Goal: Transaction & Acquisition: Purchase product/service

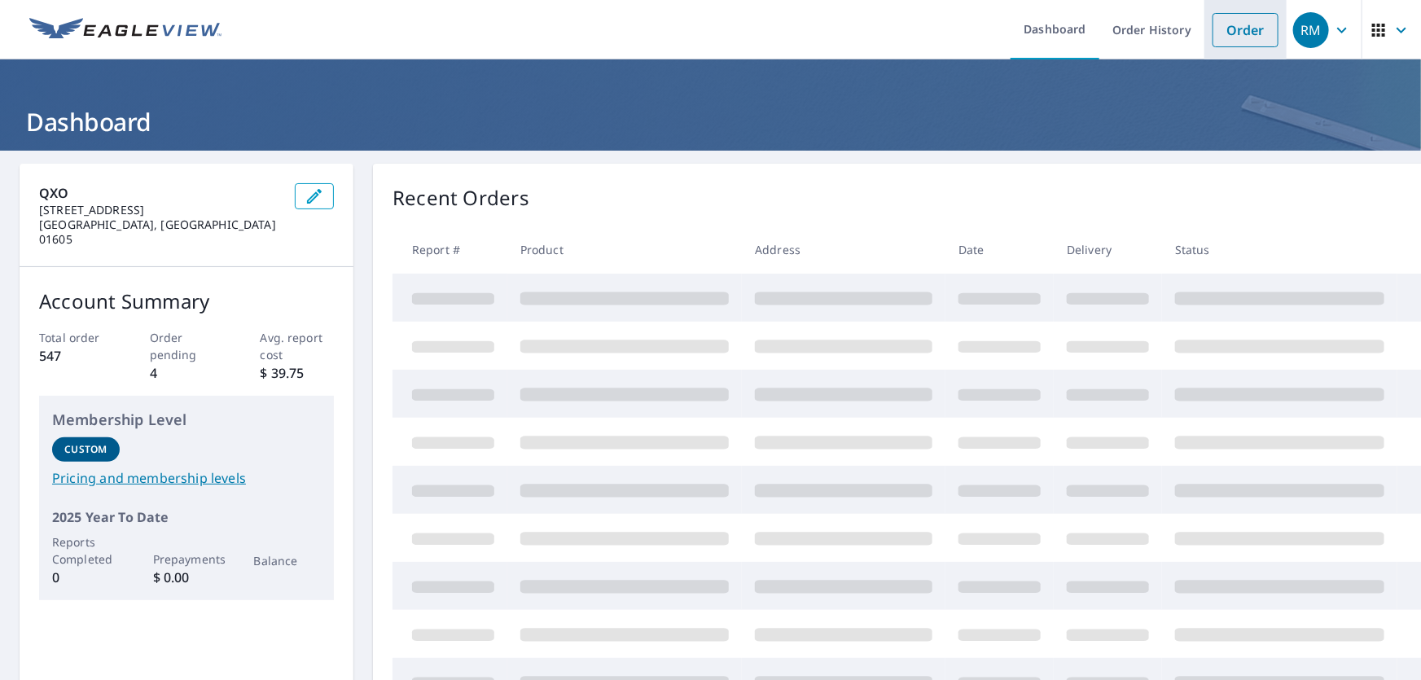
click at [1244, 25] on link "Order" at bounding box center [1246, 30] width 66 height 34
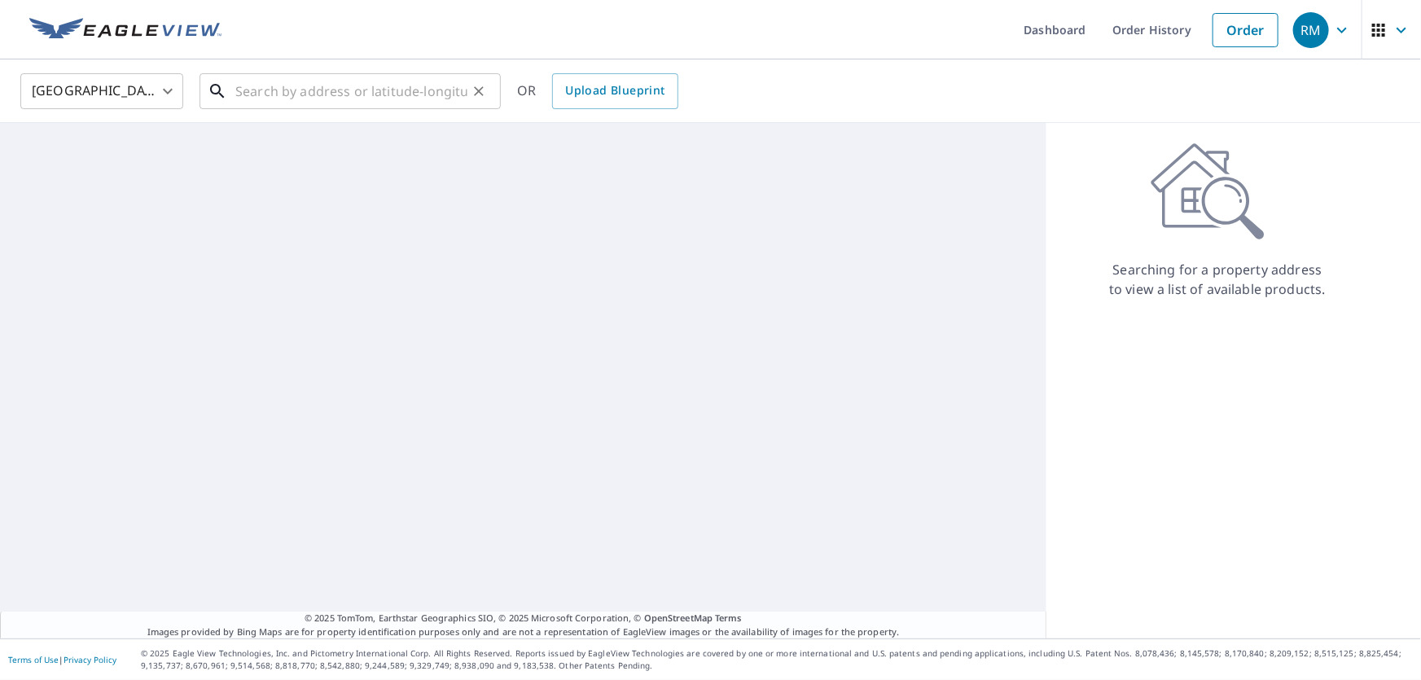
click at [318, 85] on input "text" at bounding box center [351, 91] width 232 height 46
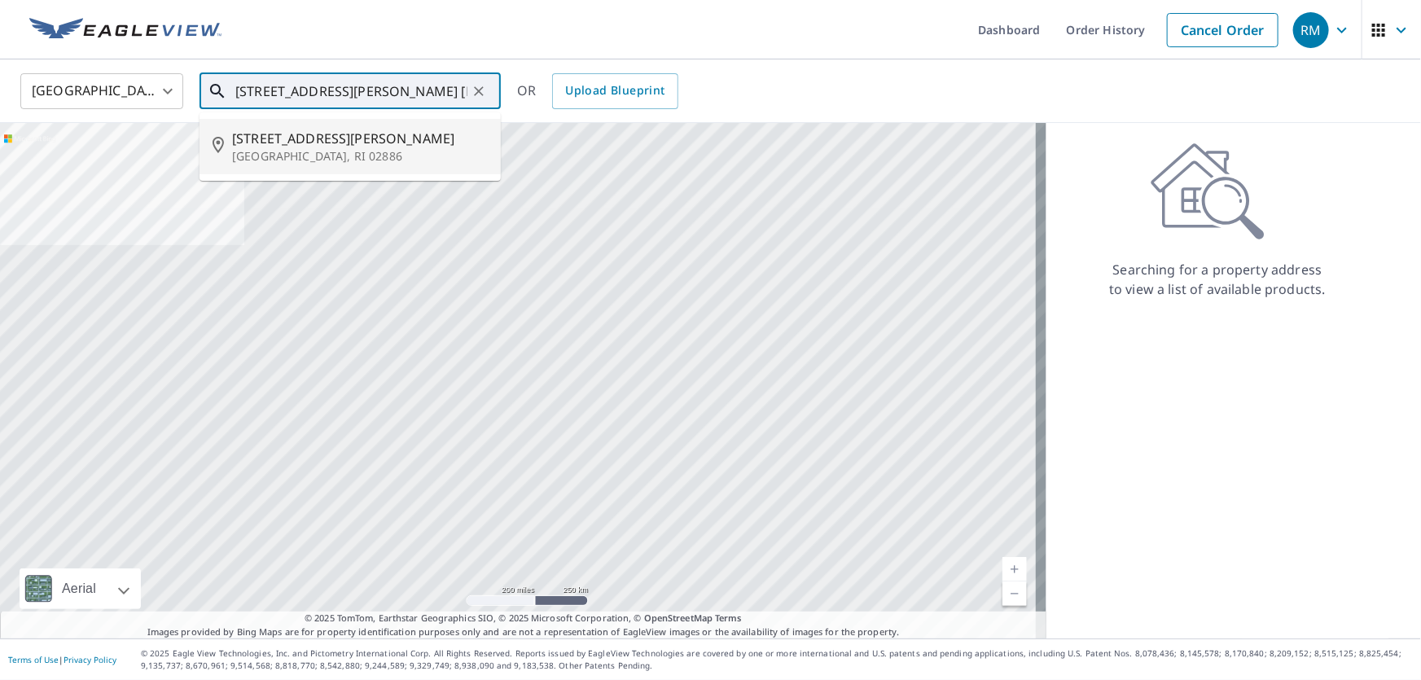
click at [322, 154] on p "[GEOGRAPHIC_DATA], RI 02886" at bounding box center [360, 156] width 256 height 16
type input "[STREET_ADDRESS][PERSON_NAME][PERSON_NAME]"
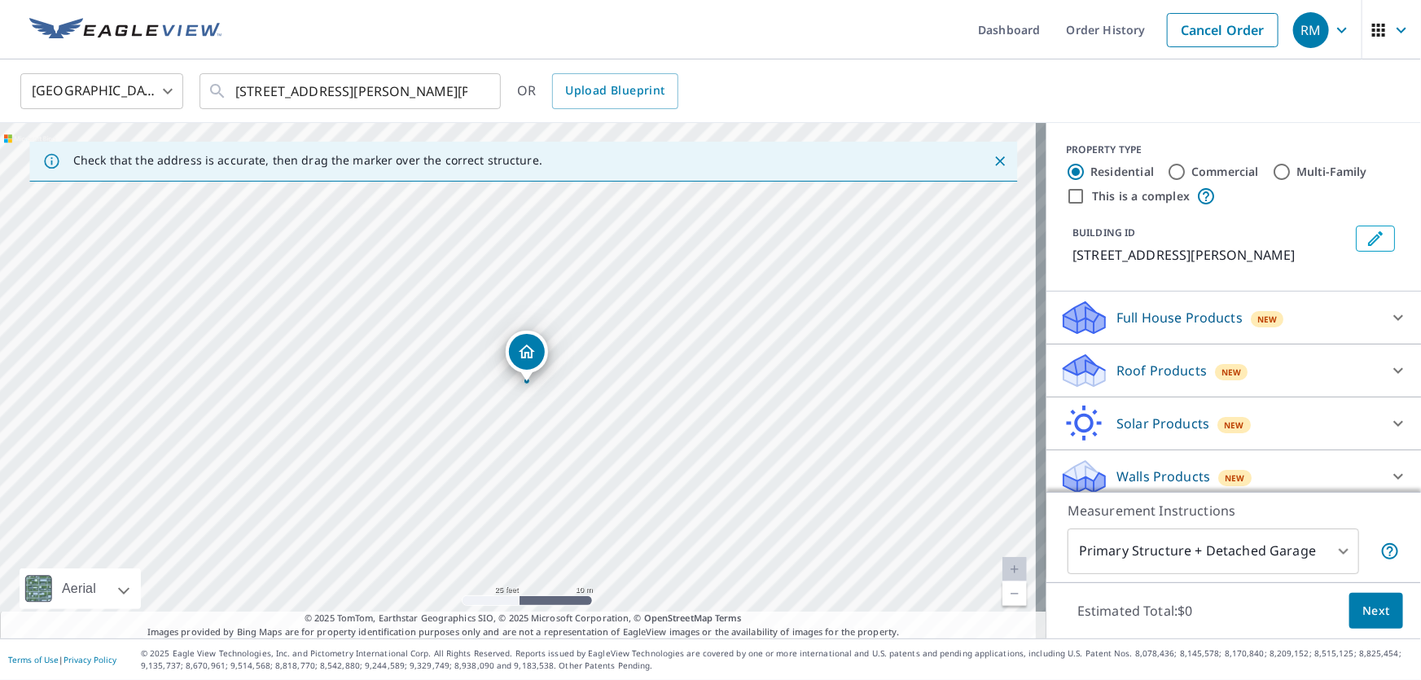
click at [1148, 365] on p "Roof Products" at bounding box center [1162, 371] width 90 height 20
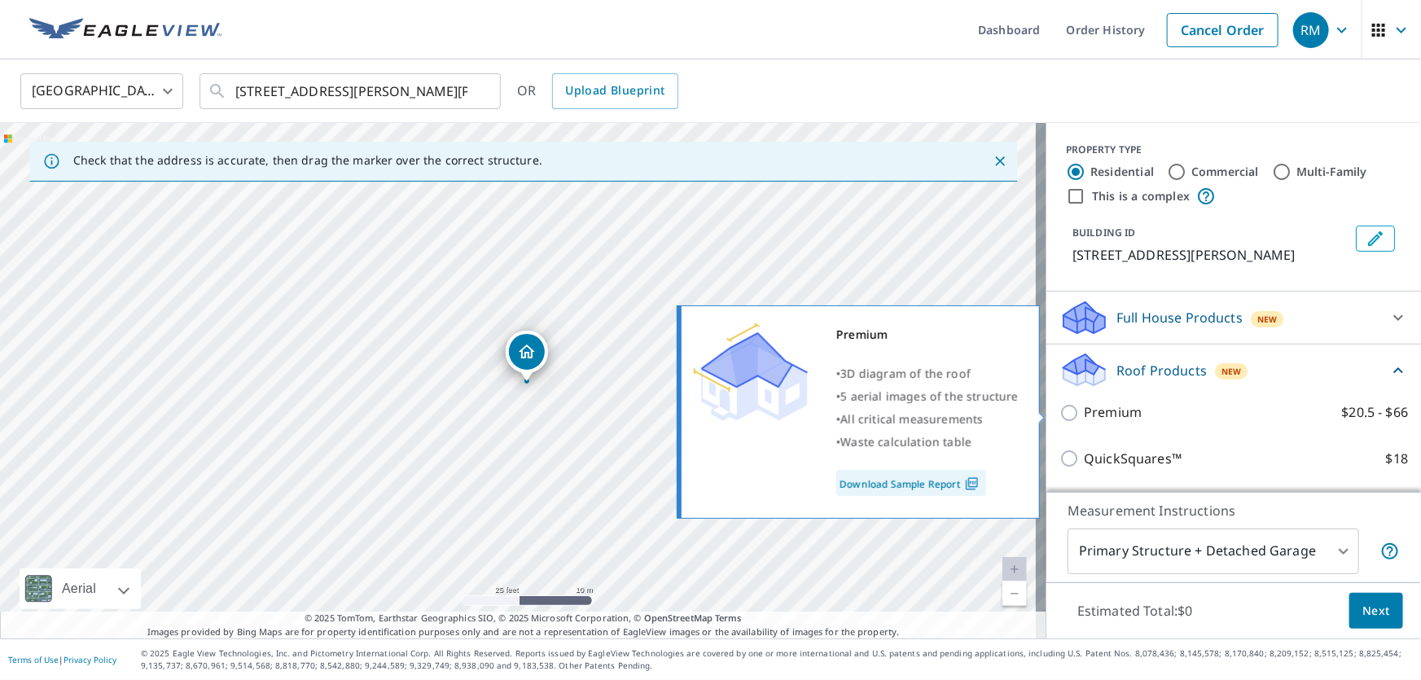
click at [1063, 411] on input "Premium $20.5 - $66" at bounding box center [1072, 413] width 24 height 20
checkbox input "true"
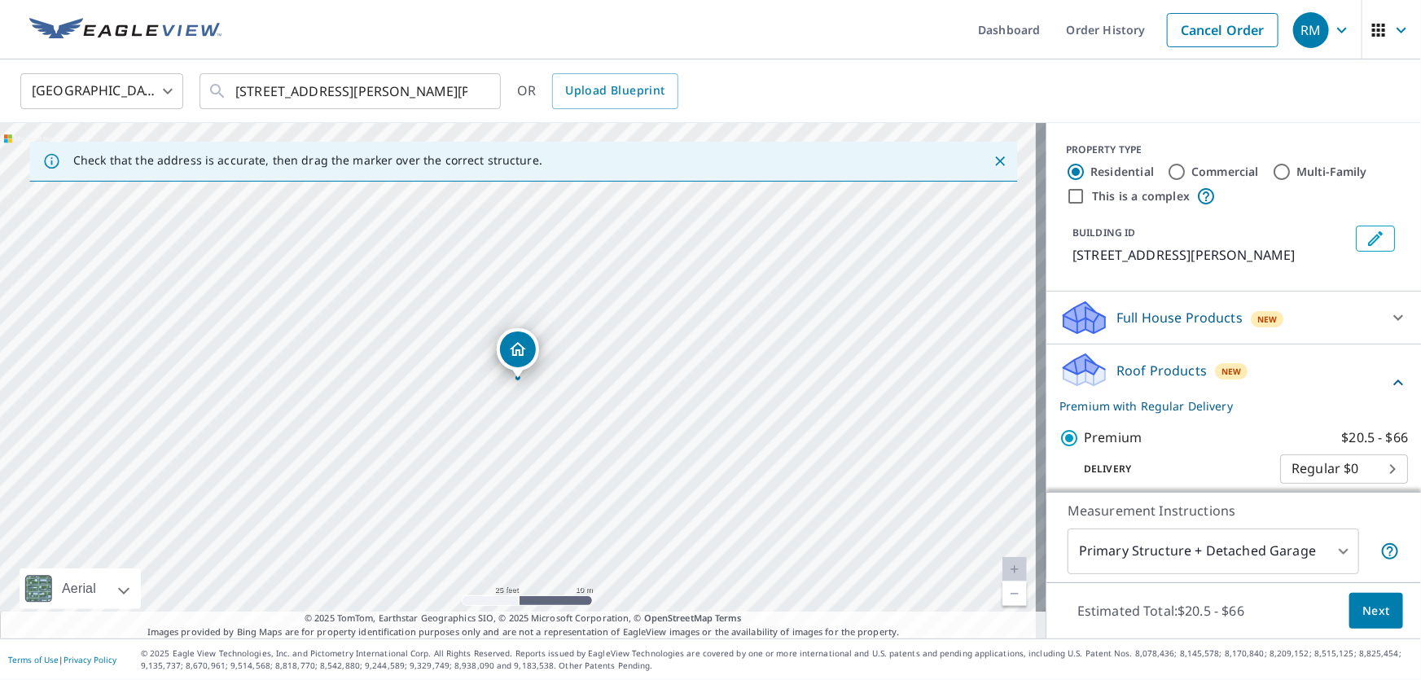
click at [1363, 608] on span "Next" at bounding box center [1377, 611] width 28 height 20
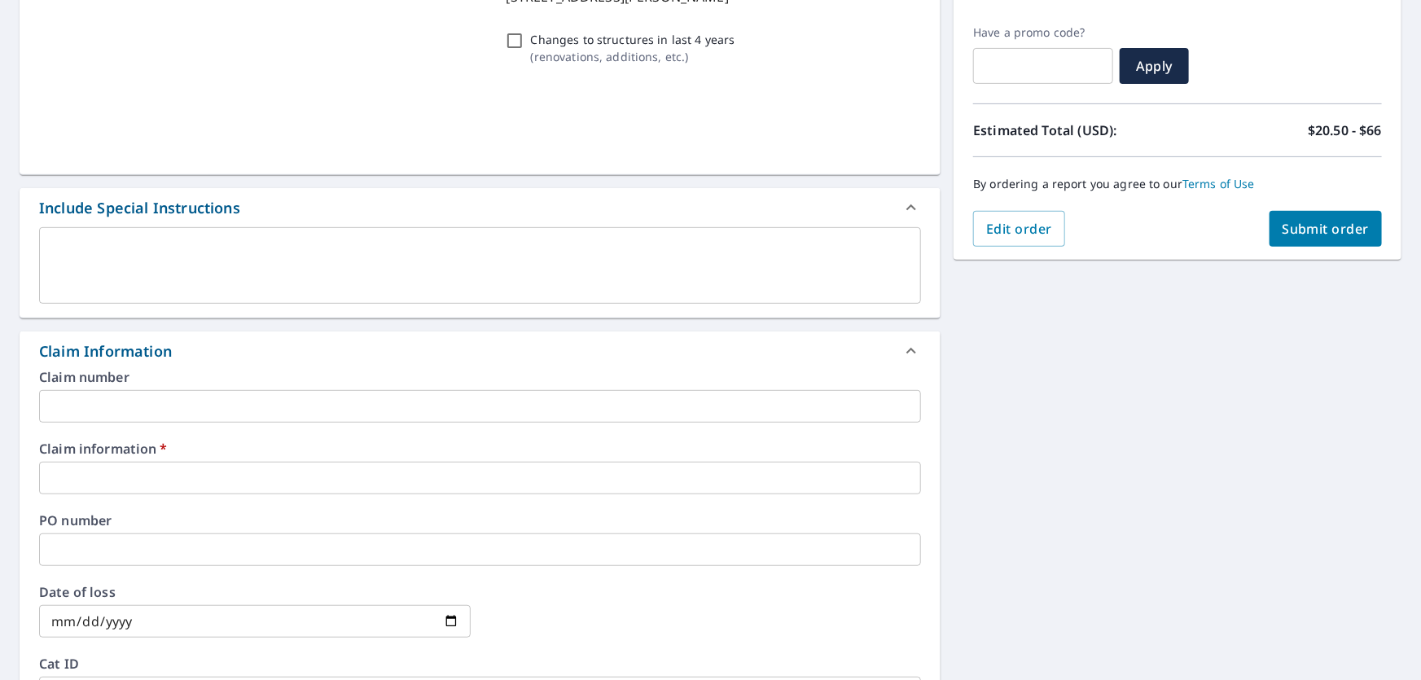
scroll to position [296, 0]
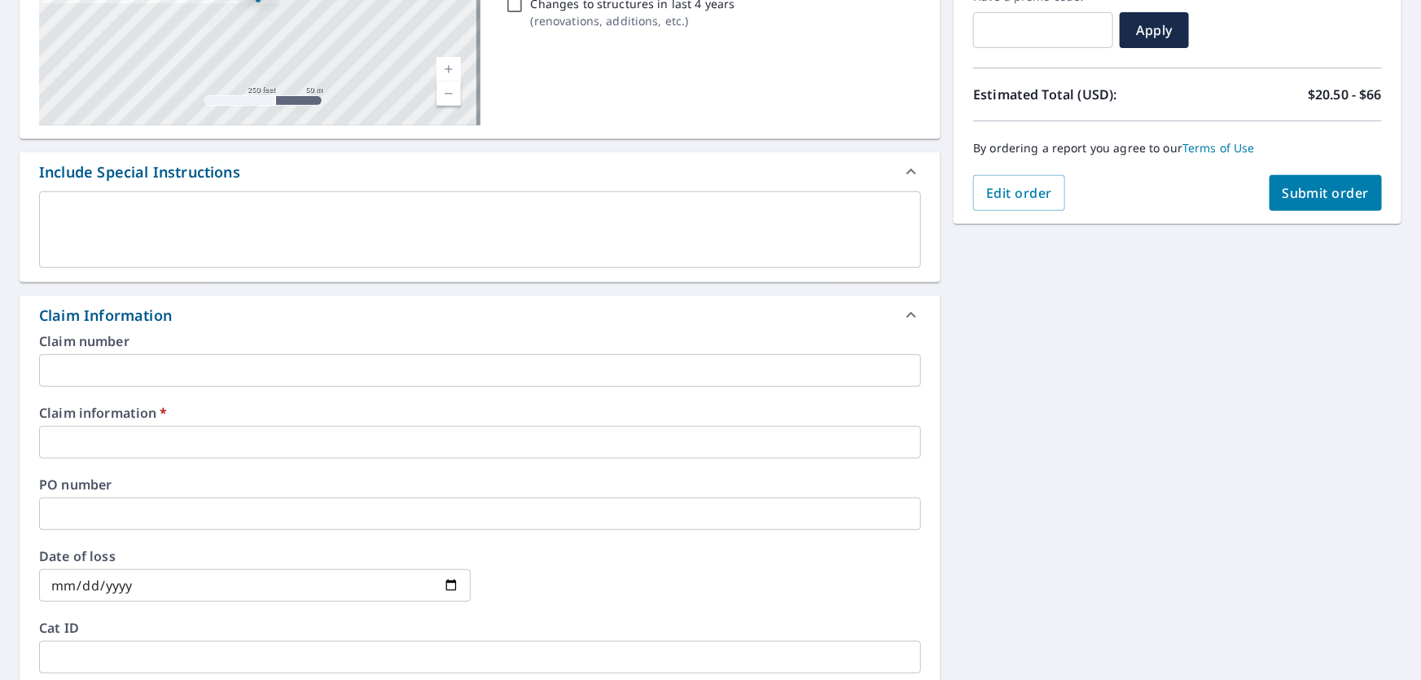
click at [173, 389] on div "Claim number ​ Claim information   * ​ PO number ​ Date of loss ​ Cat ID ​" at bounding box center [480, 511] width 921 height 353
click at [147, 422] on div "Claim information   * ​" at bounding box center [480, 432] width 882 height 52
click at [141, 442] on input "text" at bounding box center [480, 442] width 882 height 33
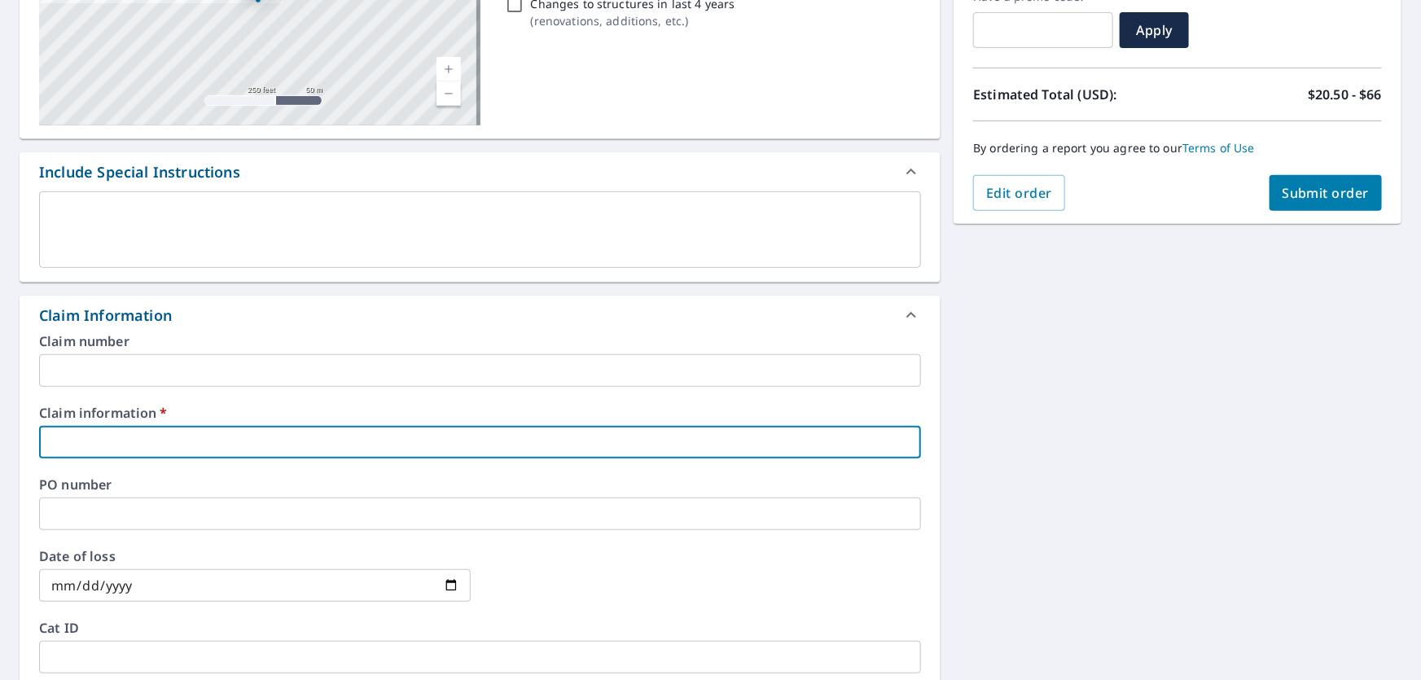
type input "Global"
checkbox input "true"
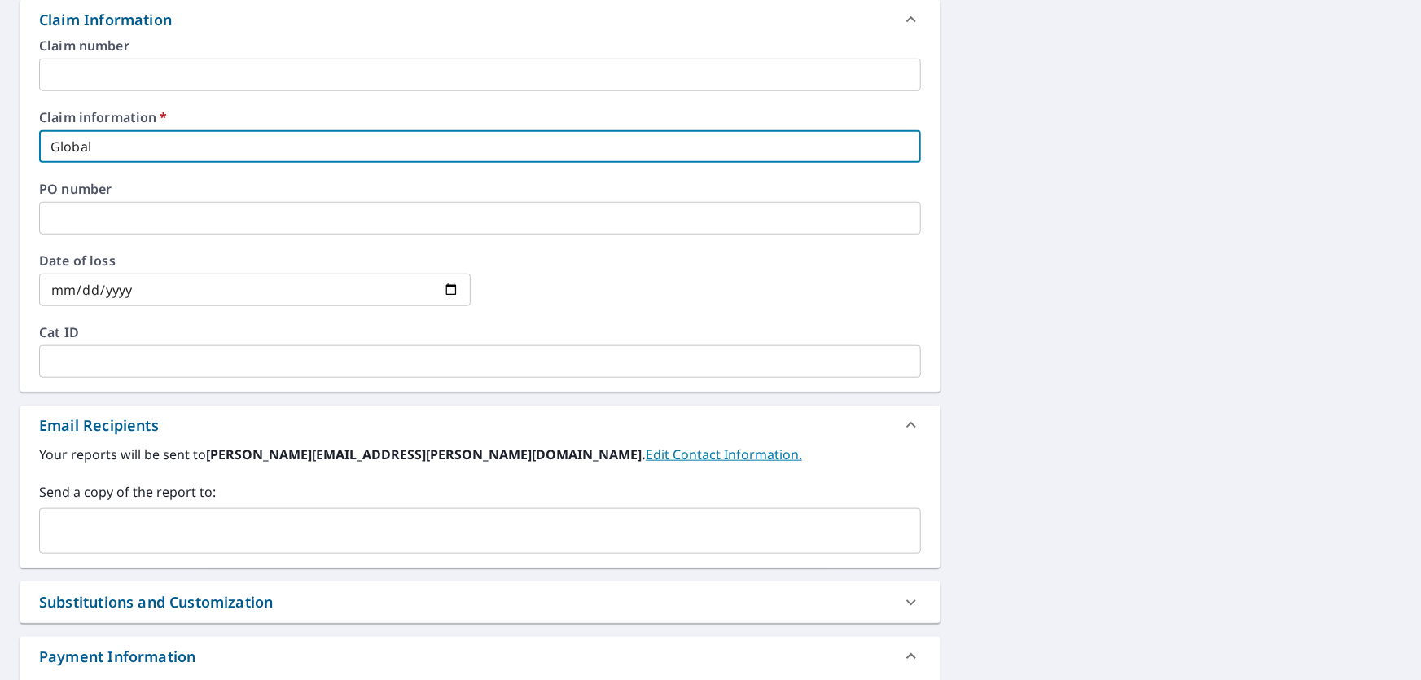
scroll to position [592, 0]
click at [97, 511] on div "​" at bounding box center [480, 530] width 882 height 46
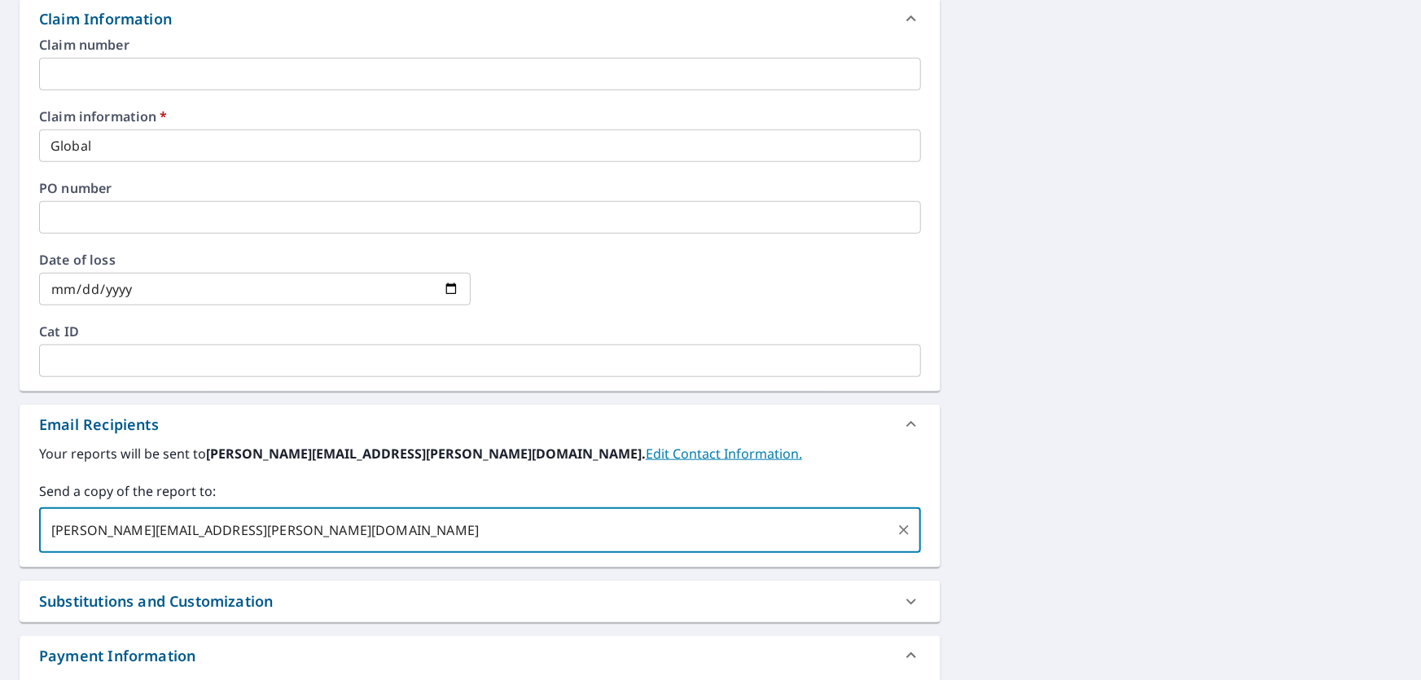
type input "[PERSON_NAME][EMAIL_ADDRESS][PERSON_NAME][DOMAIN_NAME]"
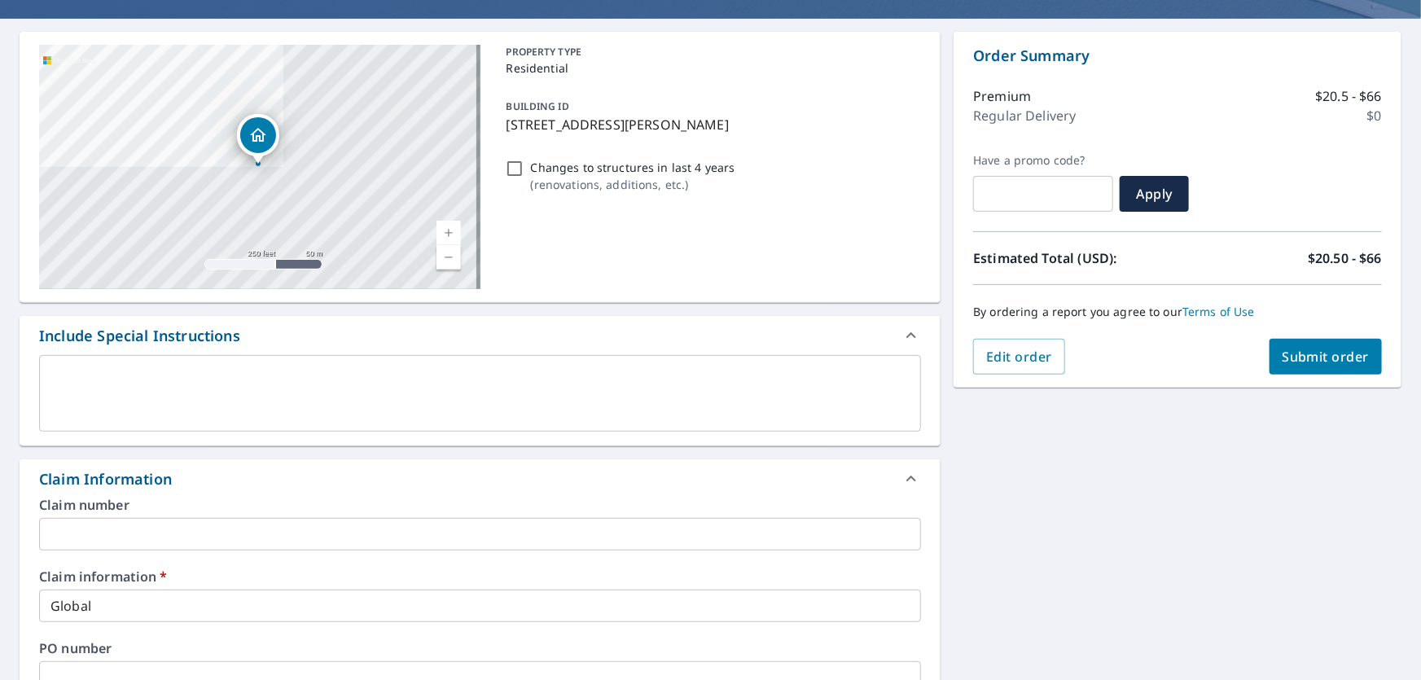
scroll to position [0, 0]
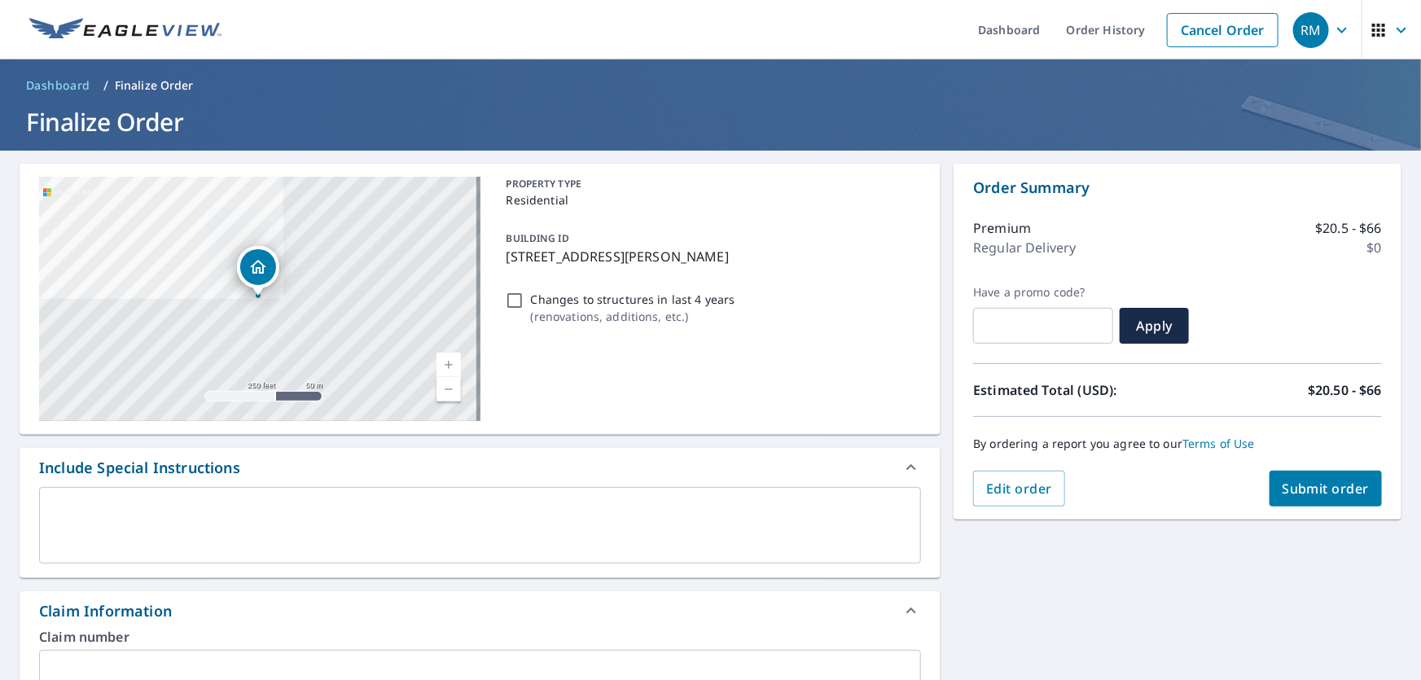
click at [1318, 496] on span "Submit order" at bounding box center [1326, 489] width 87 height 18
checkbox input "true"
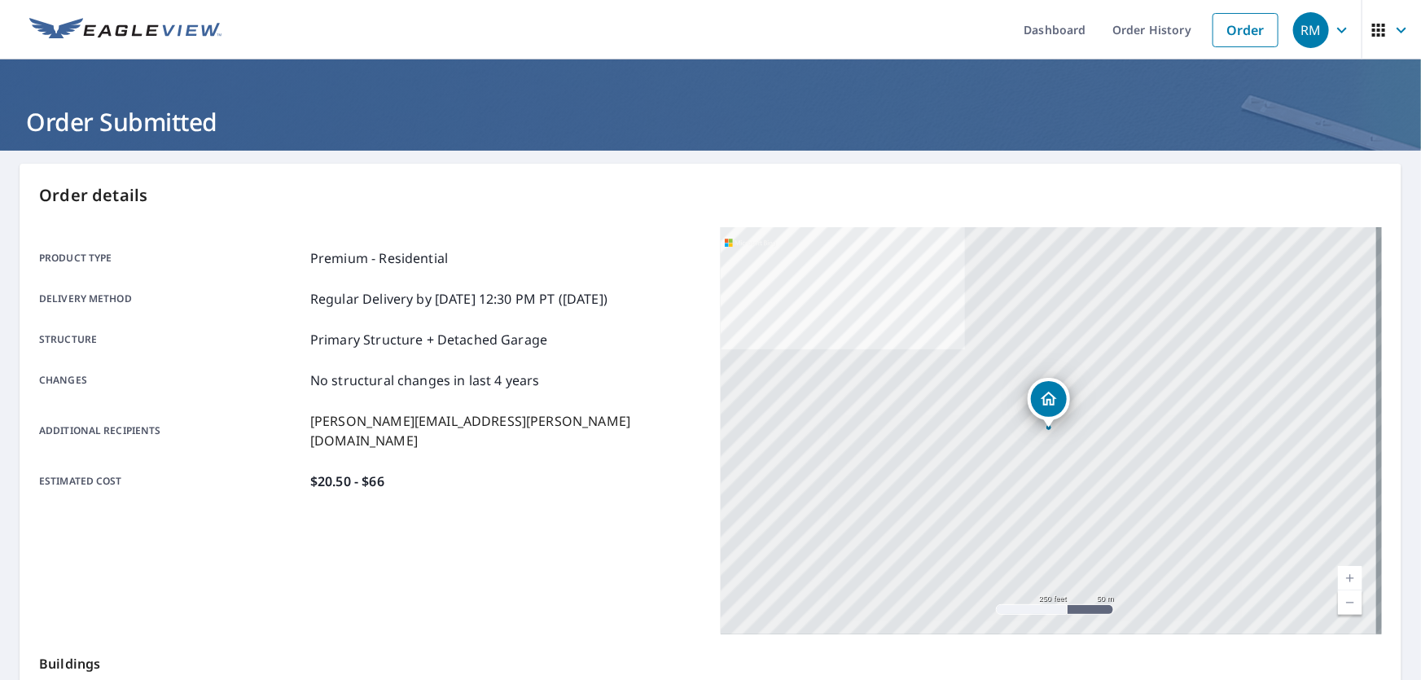
click at [816, 196] on p "Order details" at bounding box center [710, 195] width 1343 height 24
drag, startPoint x: 816, startPoint y: 196, endPoint x: 800, endPoint y: 165, distance: 35.7
click at [800, 165] on div "Order details Product type Premium - Residential Delivery method Regular Delive…" at bounding box center [711, 534] width 1382 height 740
drag, startPoint x: 800, startPoint y: 165, endPoint x: 779, endPoint y: 68, distance: 98.2
click at [779, 68] on header "Order Submitted" at bounding box center [710, 104] width 1421 height 91
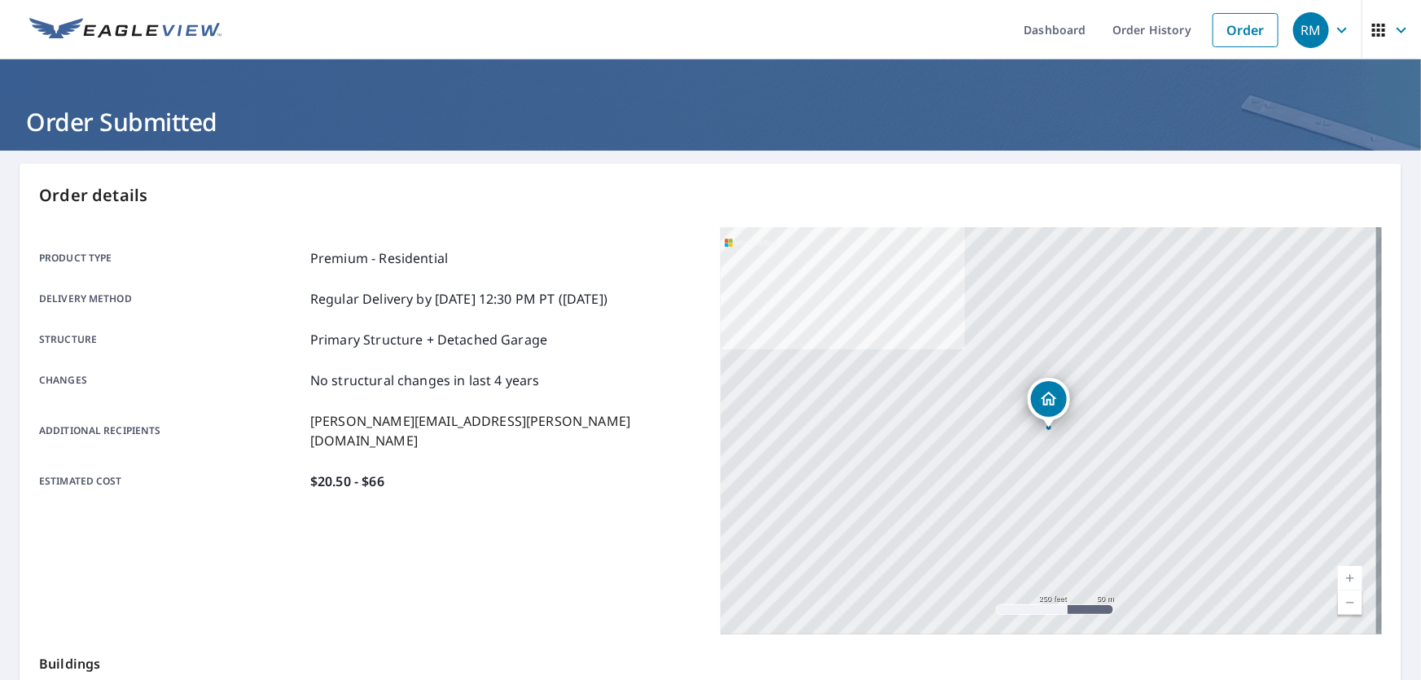
drag, startPoint x: 779, startPoint y: 68, endPoint x: 757, endPoint y: 45, distance: 32.8
click at [757, 45] on ul "Dashboard Order History Order" at bounding box center [759, 29] width 1056 height 59
drag, startPoint x: 757, startPoint y: 45, endPoint x: 731, endPoint y: 37, distance: 26.5
click at [731, 37] on ul "Dashboard Order History Order" at bounding box center [759, 29] width 1056 height 59
drag, startPoint x: 731, startPoint y: 37, endPoint x: 724, endPoint y: 23, distance: 15.7
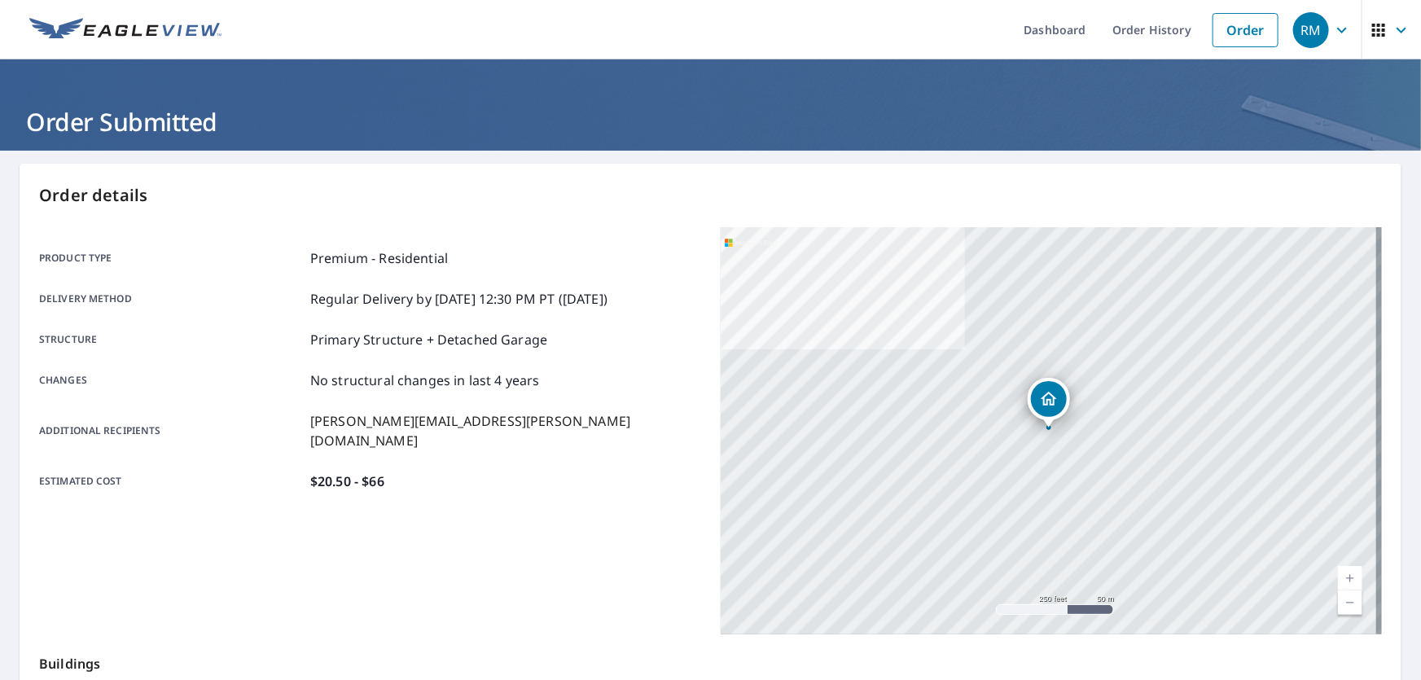
click at [724, 23] on ul "Dashboard Order History Order" at bounding box center [759, 29] width 1056 height 59
drag, startPoint x: 724, startPoint y: 23, endPoint x: 722, endPoint y: 8, distance: 14.8
click at [722, 8] on ul "Dashboard Order History Order" at bounding box center [759, 29] width 1056 height 59
click at [724, 7] on ul "Dashboard Order History Order" at bounding box center [759, 29] width 1056 height 59
drag, startPoint x: 724, startPoint y: 7, endPoint x: 701, endPoint y: 22, distance: 27.6
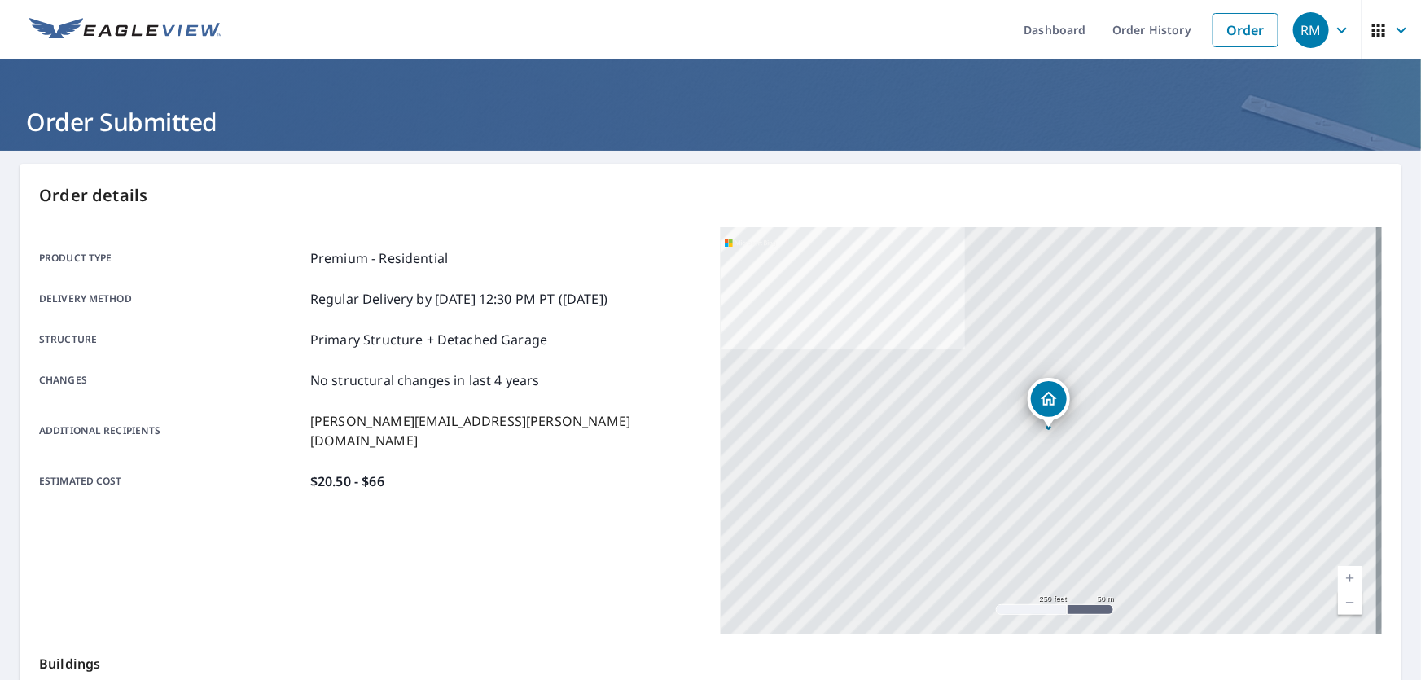
click at [701, 22] on ul "Dashboard Order History Order" at bounding box center [759, 29] width 1056 height 59
drag, startPoint x: 701, startPoint y: 22, endPoint x: 691, endPoint y: 23, distance: 9.8
click at [691, 23] on ul "Dashboard Order History Order" at bounding box center [759, 29] width 1056 height 59
click at [687, 24] on ul "Dashboard Order History Order" at bounding box center [759, 29] width 1056 height 59
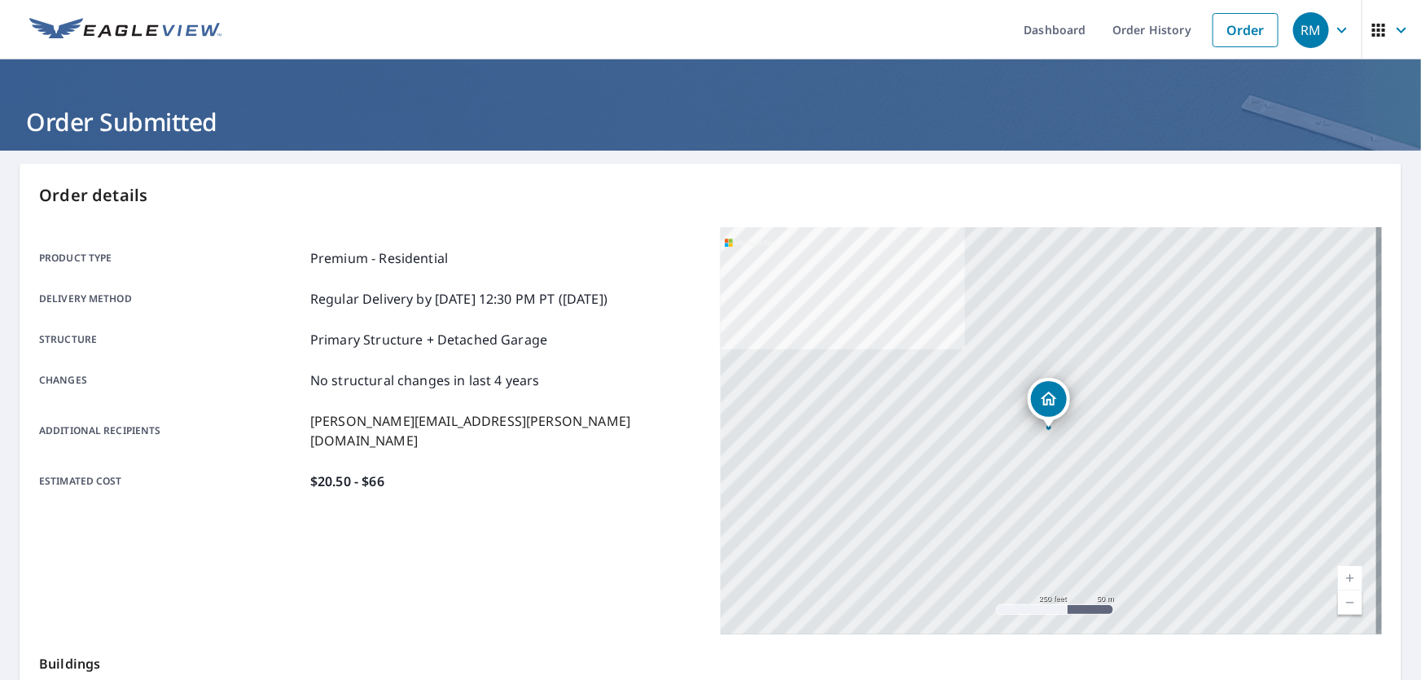
click at [848, 15] on ul "Dashboard Order History Order" at bounding box center [759, 29] width 1056 height 59
drag, startPoint x: 847, startPoint y: 15, endPoint x: 810, endPoint y: 41, distance: 45.0
click at [810, 41] on ul "Dashboard Order History Order" at bounding box center [759, 29] width 1056 height 59
click at [793, 18] on ul "Dashboard Order History Order" at bounding box center [759, 29] width 1056 height 59
